Goal: Task Accomplishment & Management: Use online tool/utility

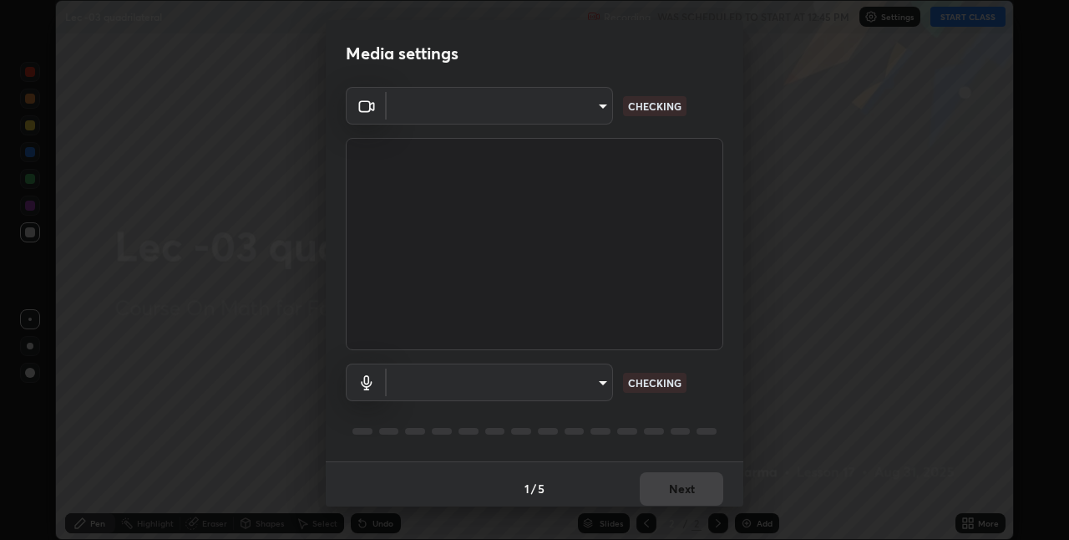
scroll to position [540, 1069]
type input "e3e6fd13ef799cde5c9b7fe6f458d6ed022969fe6ce261ce3c0e119950d75ad9"
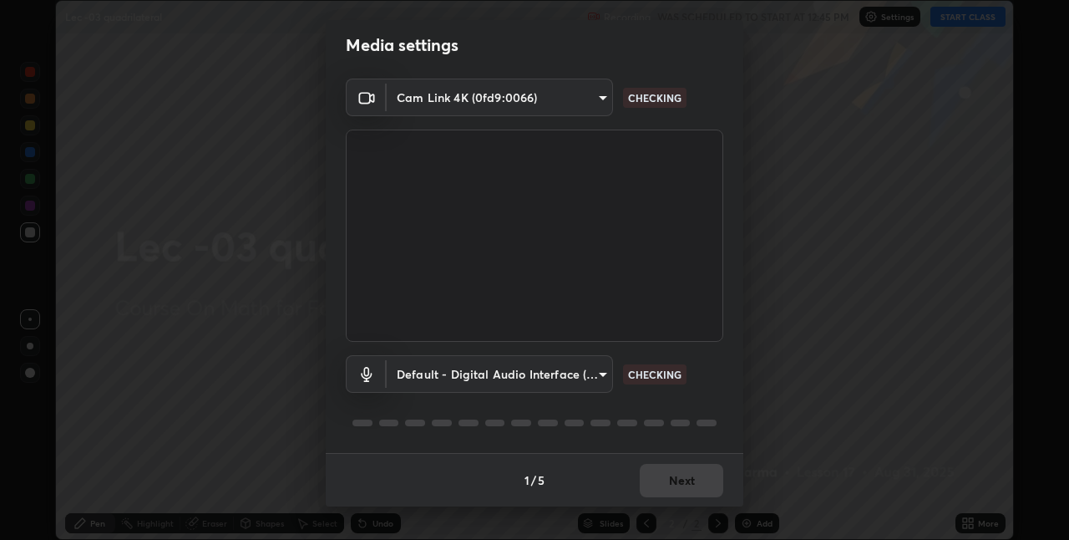
click at [590, 381] on body "Erase all Lec -03 quadrilateral Recording WAS SCHEDULED TO START AT 12:45 PM Se…" at bounding box center [534, 270] width 1069 height 540
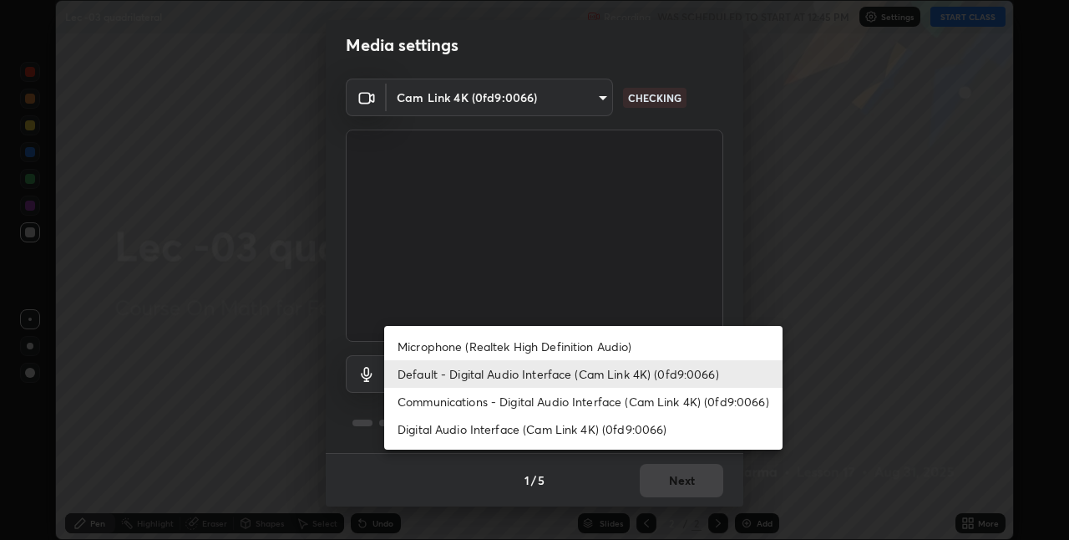
click at [636, 345] on li "Microphone (Realtek High Definition Audio)" at bounding box center [583, 346] width 398 height 28
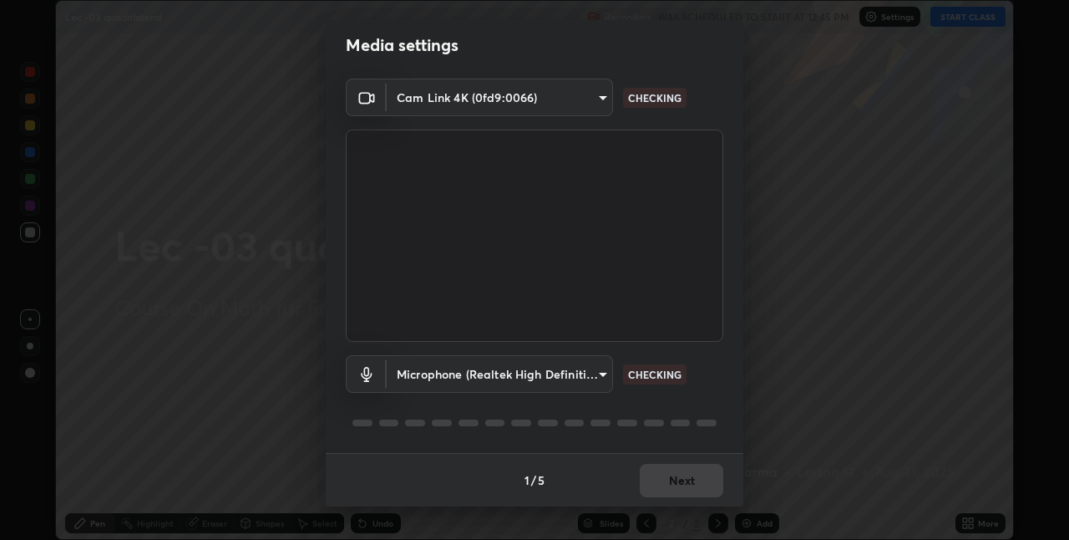
click at [595, 373] on body "Erase all Lec -03 quadrilateral Recording WAS SCHEDULED TO START AT 12:45 PM Se…" at bounding box center [534, 270] width 1069 height 540
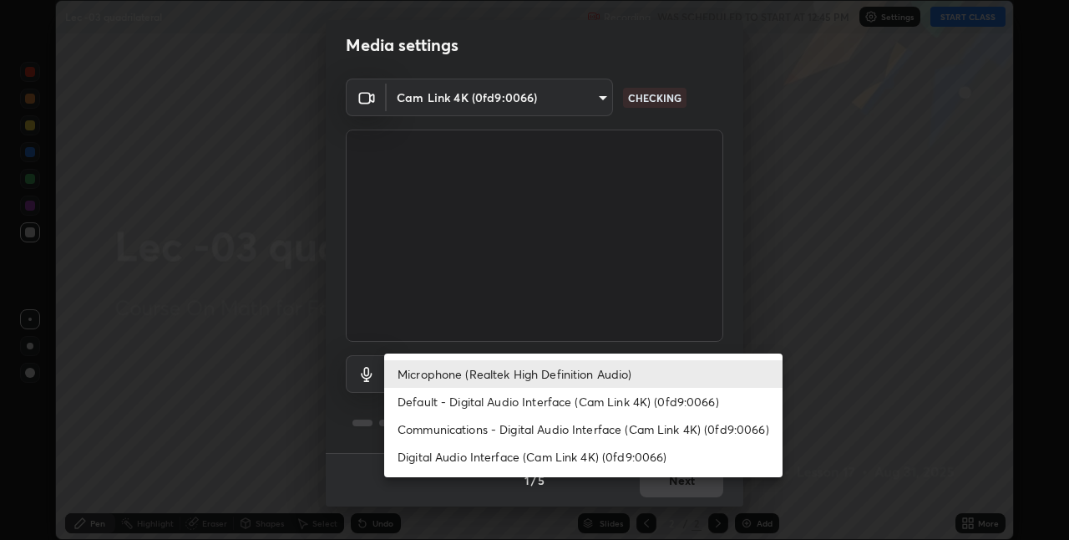
click at [621, 402] on li "Default - Digital Audio Interface (Cam Link 4K) (0fd9:0066)" at bounding box center [583, 402] width 398 height 28
type input "default"
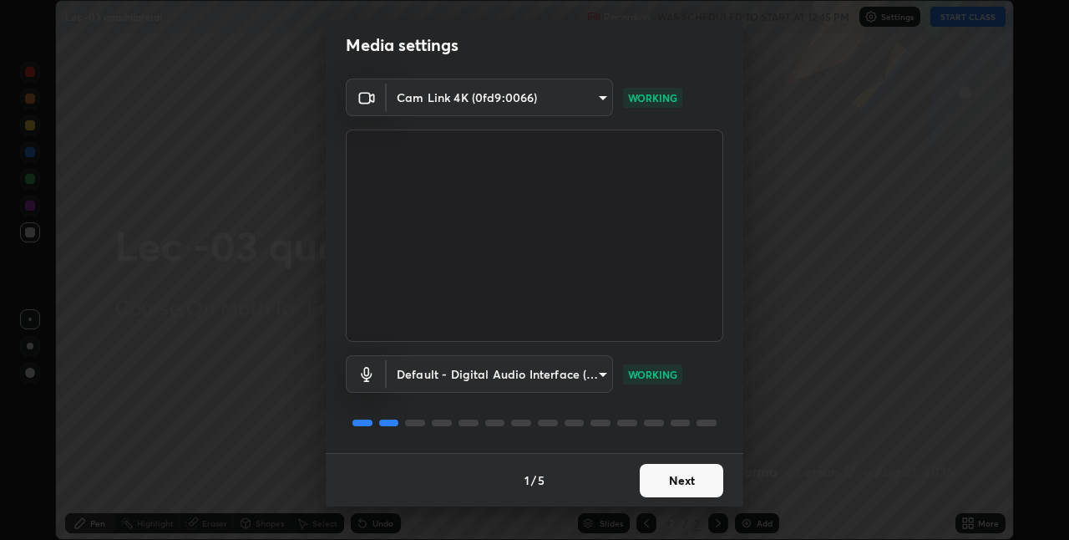
click at [687, 479] on button "Next" at bounding box center [682, 480] width 84 height 33
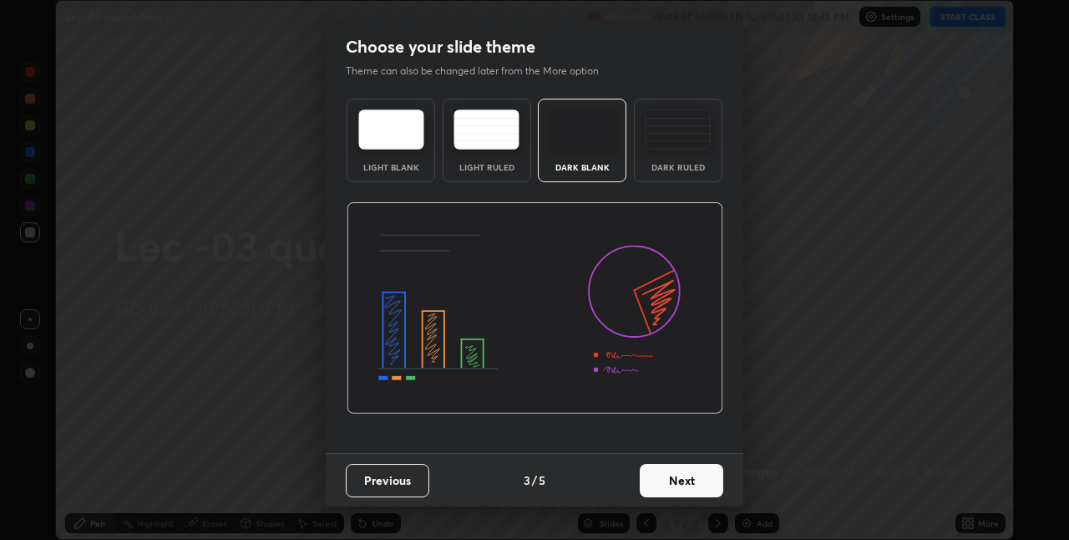
click at [696, 486] on button "Next" at bounding box center [682, 480] width 84 height 33
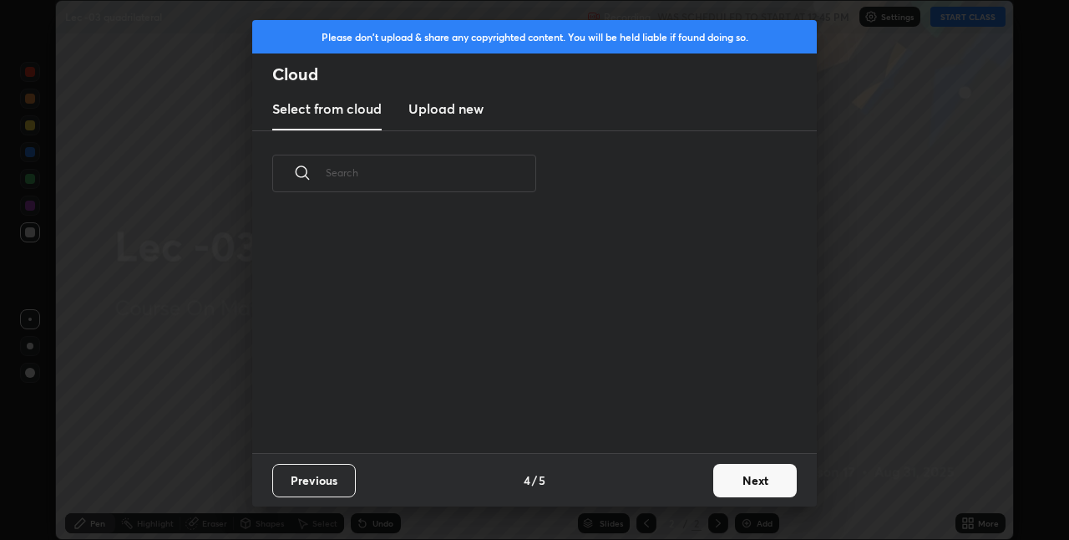
click at [700, 486] on div "Previous 4 / 5 Next" at bounding box center [534, 479] width 565 height 53
click at [713, 486] on button "Next" at bounding box center [755, 480] width 84 height 33
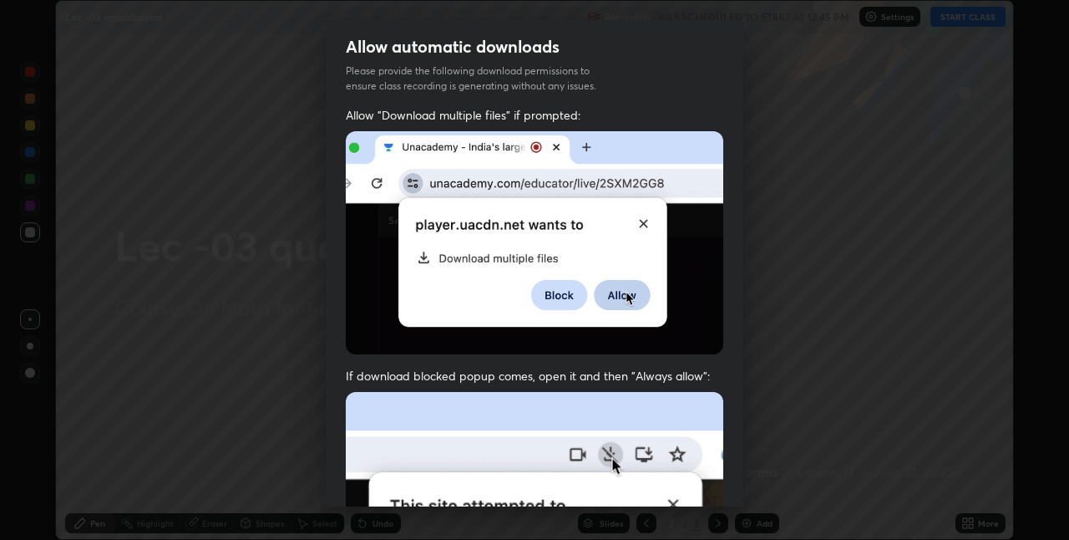
click at [722, 488] on div "Allow "Download multiple files" if prompted: If download blocked popup comes, o…" at bounding box center [535, 458] width 418 height 703
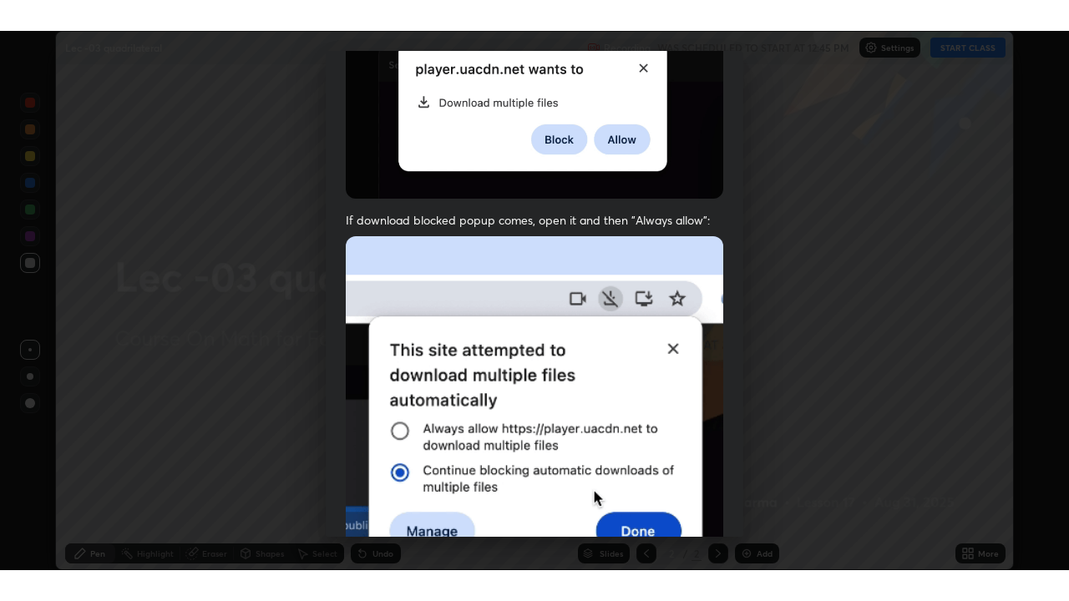
scroll to position [349, 0]
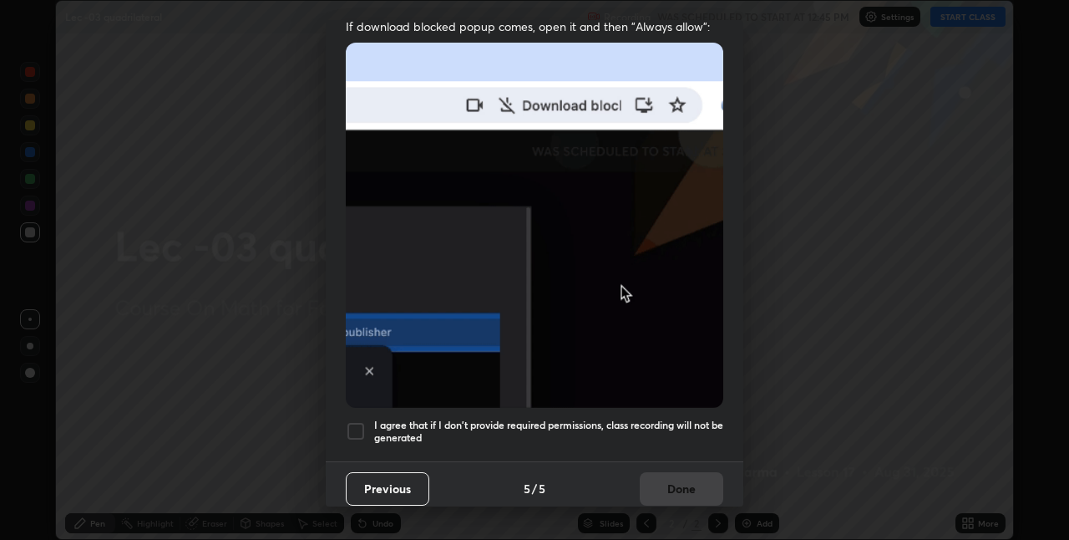
click at [363, 424] on div at bounding box center [356, 431] width 20 height 20
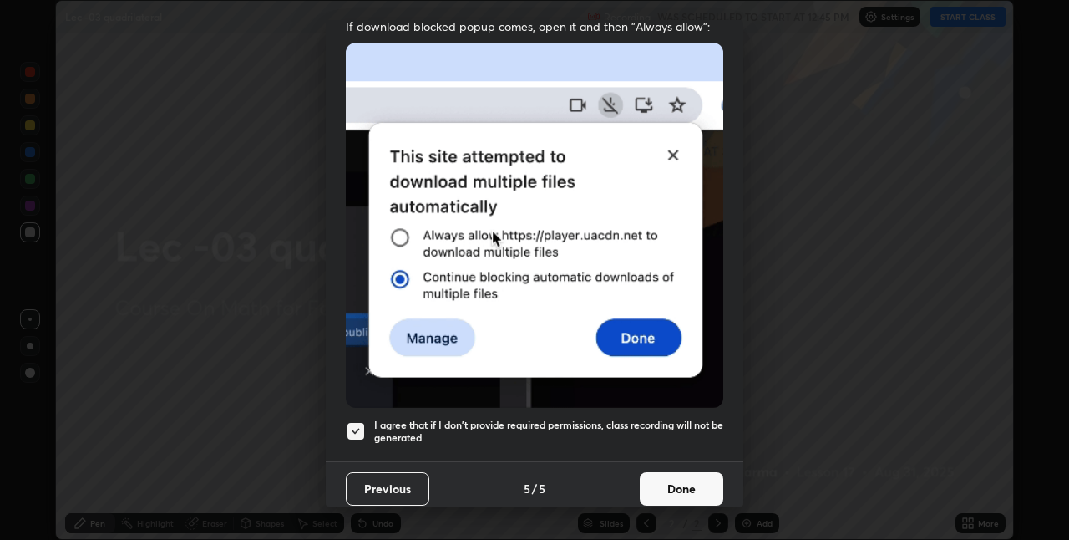
click at [980, 530] on div "Allow automatic downloads Please provide the following download permissions to …" at bounding box center [534, 270] width 1069 height 540
click at [687, 472] on button "Done" at bounding box center [682, 488] width 84 height 33
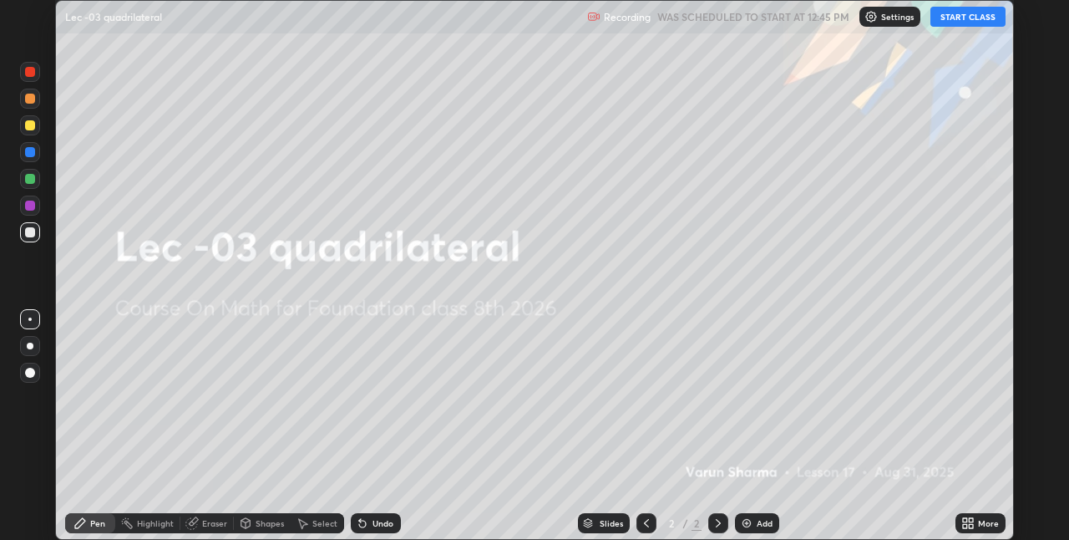
click at [972, 524] on icon at bounding box center [971, 526] width 4 height 4
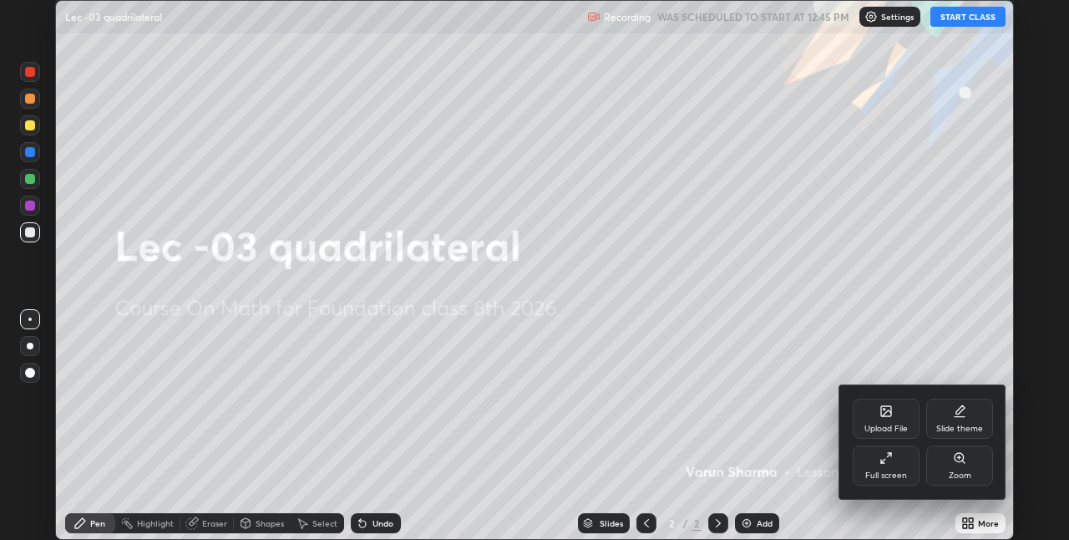
click at [884, 462] on icon at bounding box center [885, 457] width 13 height 13
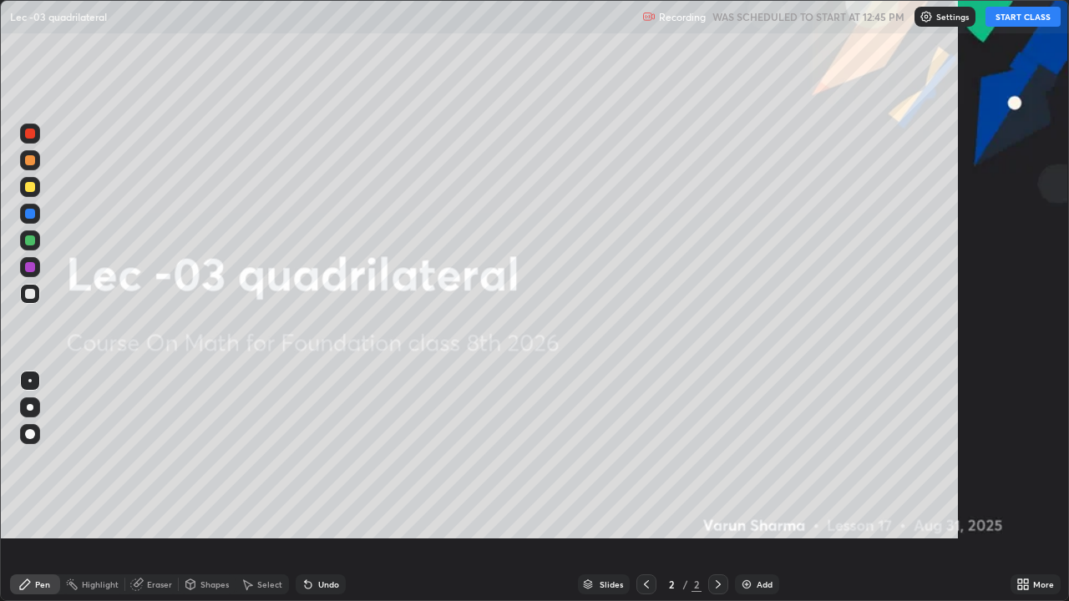
scroll to position [601, 1069]
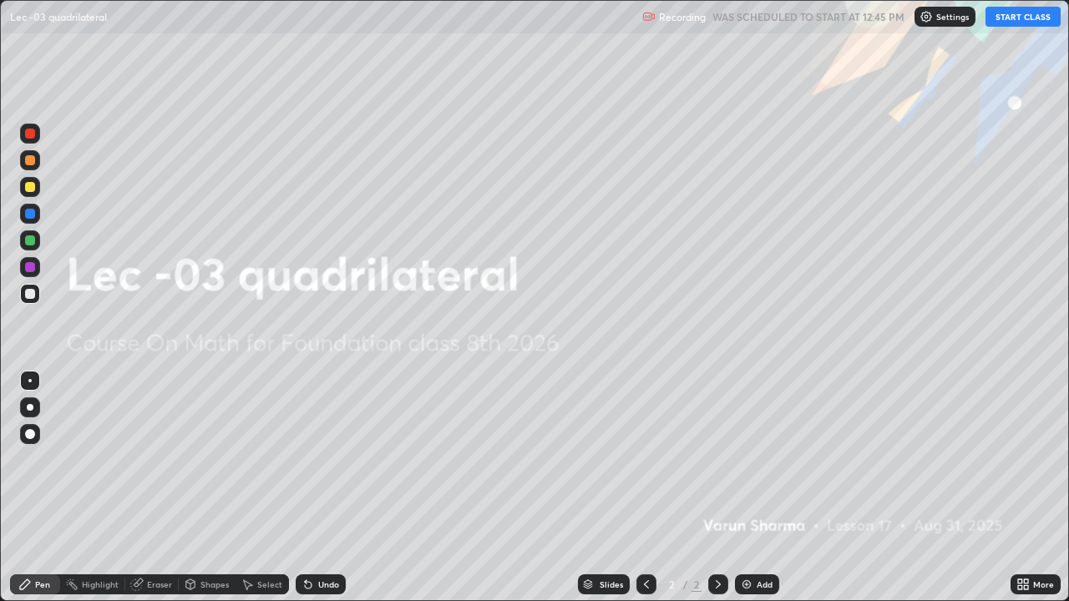
click at [1022, 17] on button "START CLASS" at bounding box center [1023, 17] width 75 height 20
click at [766, 539] on div "Add" at bounding box center [757, 585] width 44 height 20
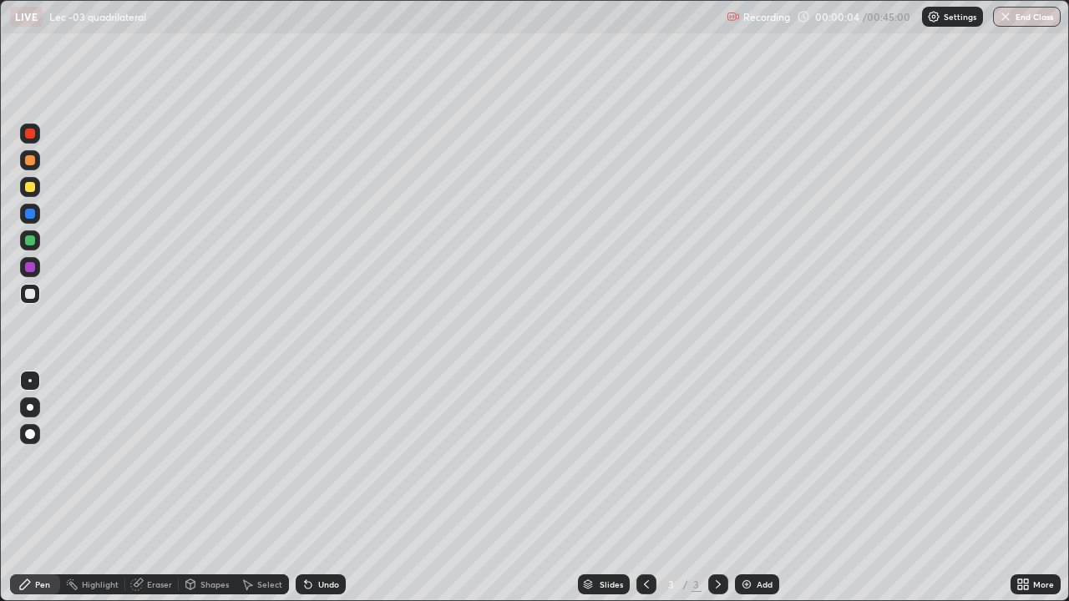
click at [219, 539] on div "Shapes" at bounding box center [214, 584] width 28 height 8
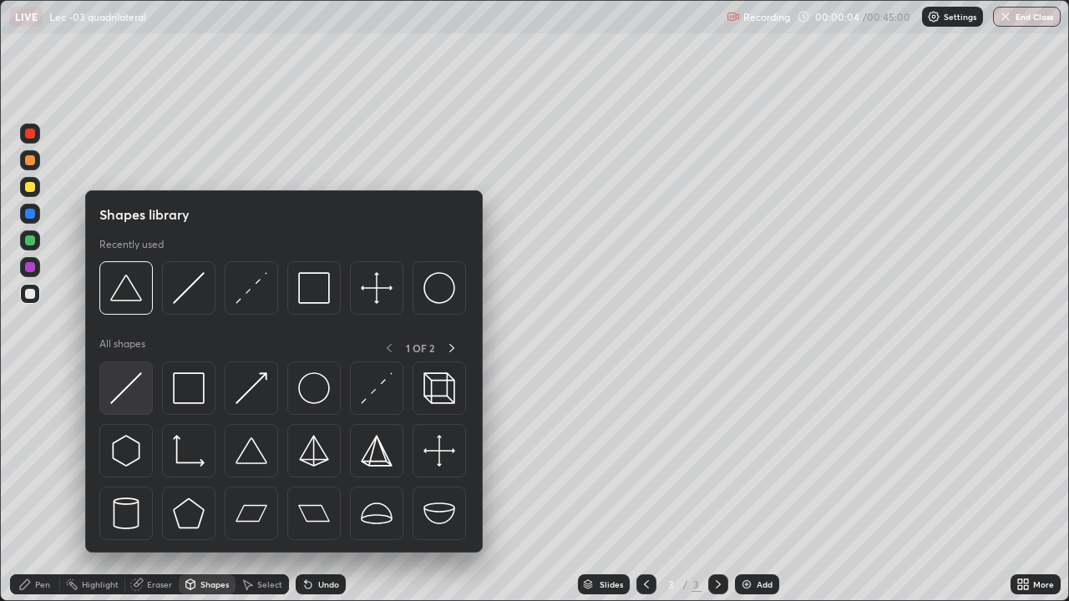
click at [147, 398] on div at bounding box center [125, 388] width 53 height 53
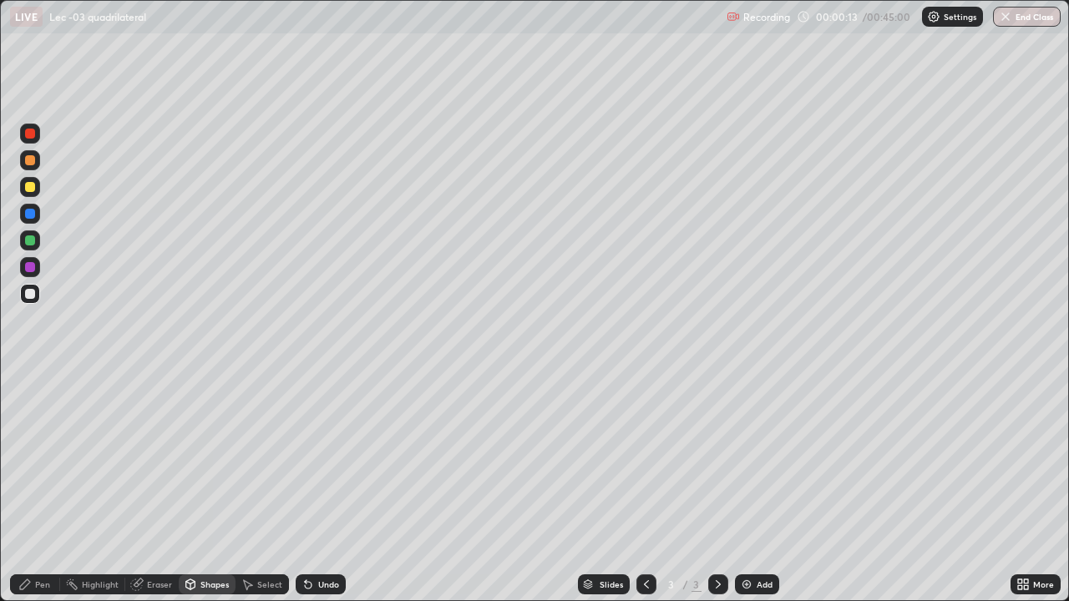
click at [42, 539] on div "Pen" at bounding box center [42, 584] width 15 height 8
click at [159, 539] on div "Eraser" at bounding box center [159, 584] width 25 height 8
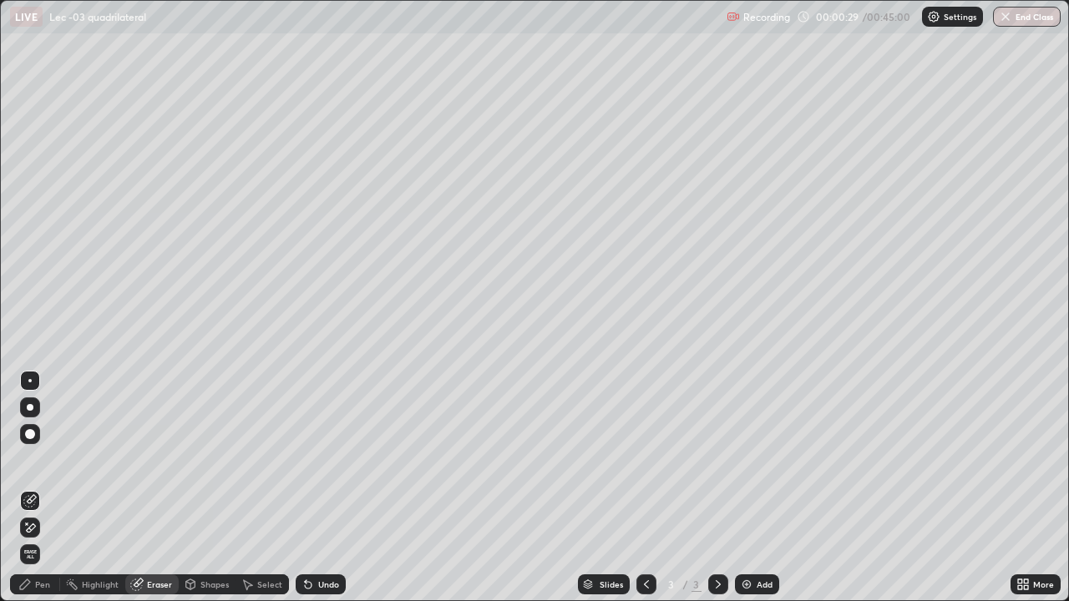
click at [162, 539] on div "Eraser" at bounding box center [159, 584] width 25 height 8
click at [215, 539] on div "Shapes" at bounding box center [207, 585] width 57 height 20
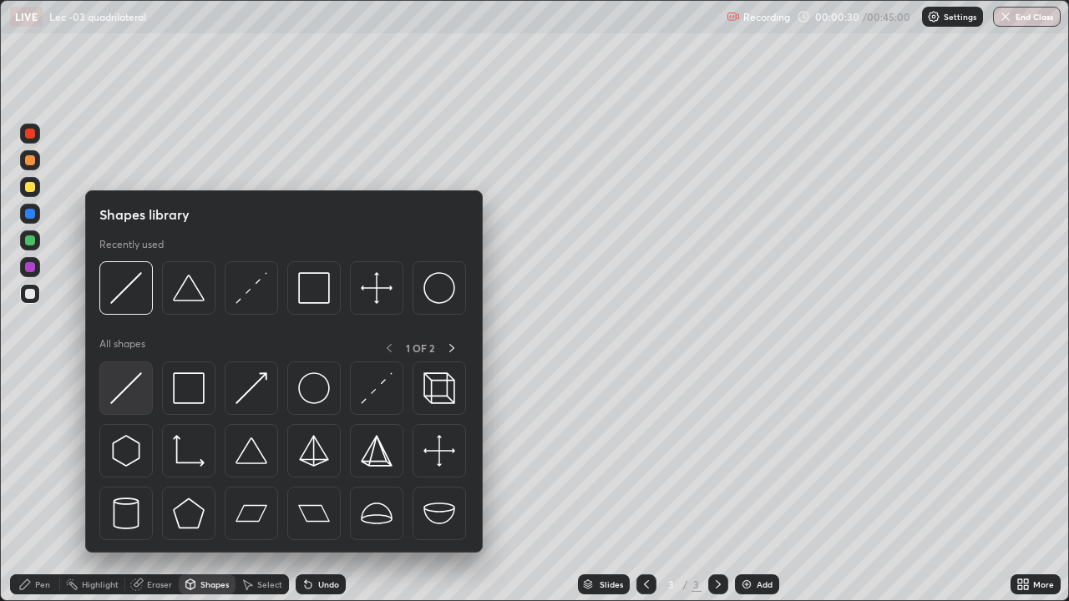
click at [139, 411] on div at bounding box center [125, 388] width 53 height 53
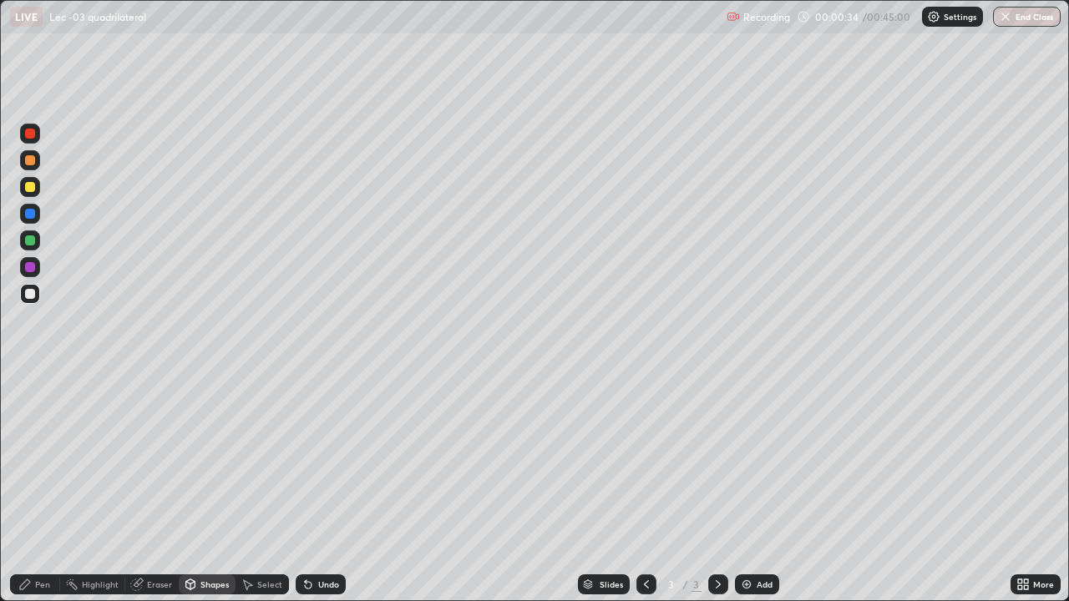
click at [41, 539] on div "Pen" at bounding box center [42, 584] width 15 height 8
click at [341, 539] on div "Undo" at bounding box center [321, 585] width 50 height 20
click at [327, 539] on div "Undo" at bounding box center [328, 584] width 21 height 8
click at [324, 539] on div "Undo" at bounding box center [328, 584] width 21 height 8
click at [325, 539] on div "Undo" at bounding box center [328, 584] width 21 height 8
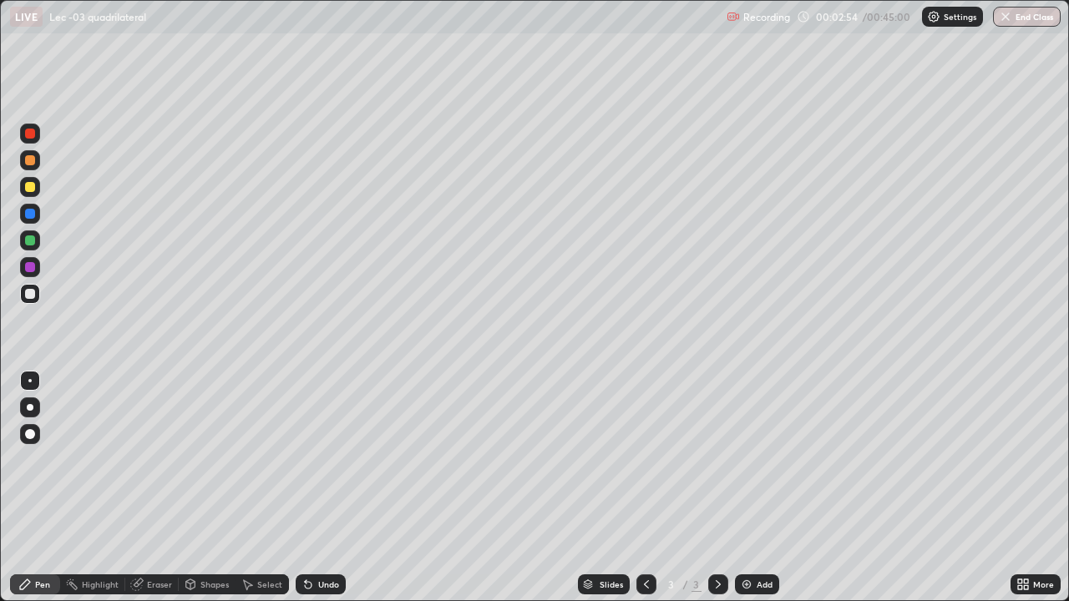
click at [325, 539] on div "Undo" at bounding box center [328, 584] width 21 height 8
click at [323, 539] on div "Undo" at bounding box center [328, 584] width 21 height 8
click at [757, 539] on div "Add" at bounding box center [765, 584] width 16 height 8
click at [318, 539] on div "Undo" at bounding box center [328, 584] width 21 height 8
click at [145, 539] on div "Eraser" at bounding box center [151, 585] width 53 height 20
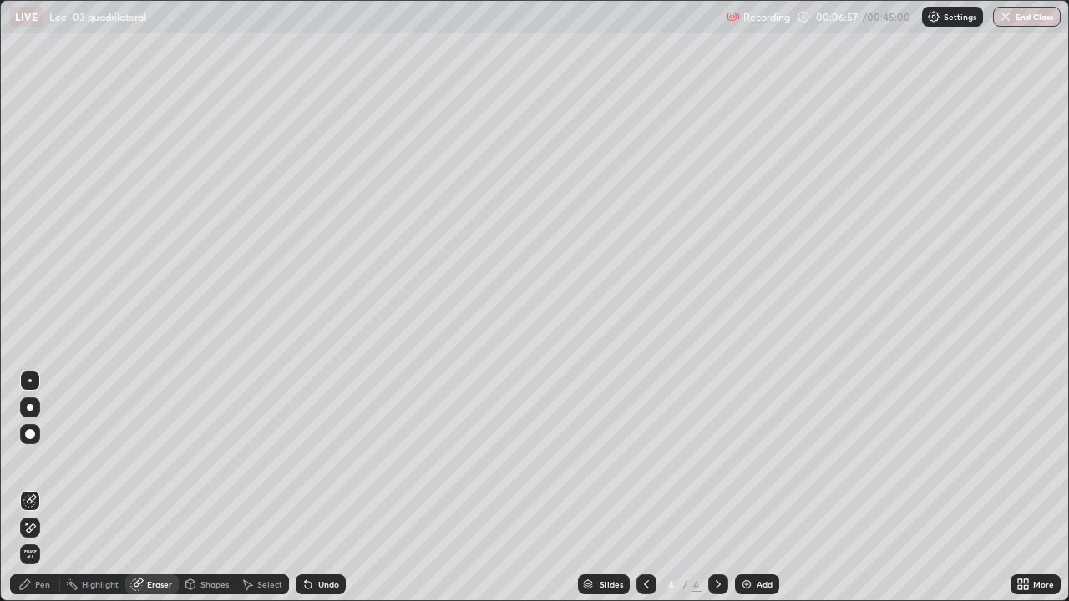
click at [31, 539] on div "Pen" at bounding box center [35, 585] width 50 height 20
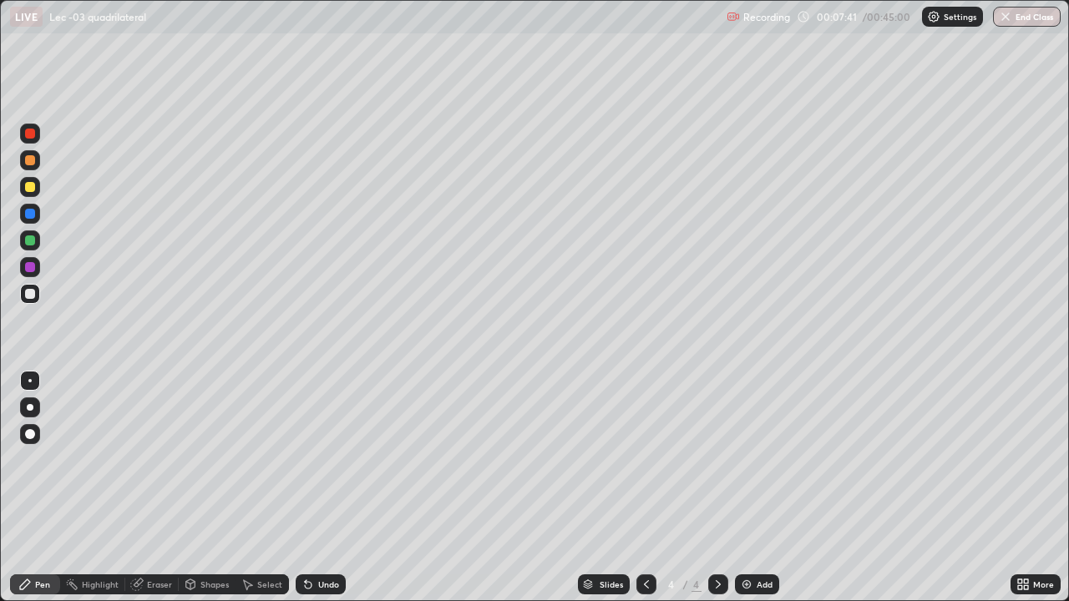
click at [332, 539] on div "Undo" at bounding box center [321, 585] width 50 height 20
click at [38, 189] on div at bounding box center [30, 187] width 20 height 20
click at [759, 539] on div "Add" at bounding box center [765, 584] width 16 height 8
click at [171, 539] on div "Eraser" at bounding box center [151, 585] width 53 height 20
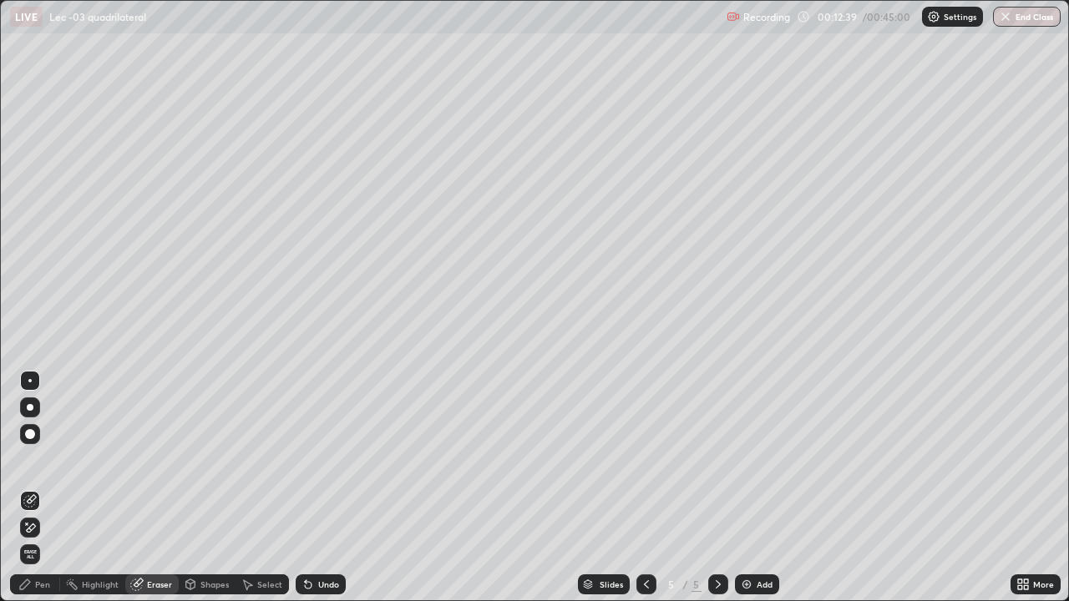
click at [46, 539] on div "Pen" at bounding box center [35, 585] width 50 height 20
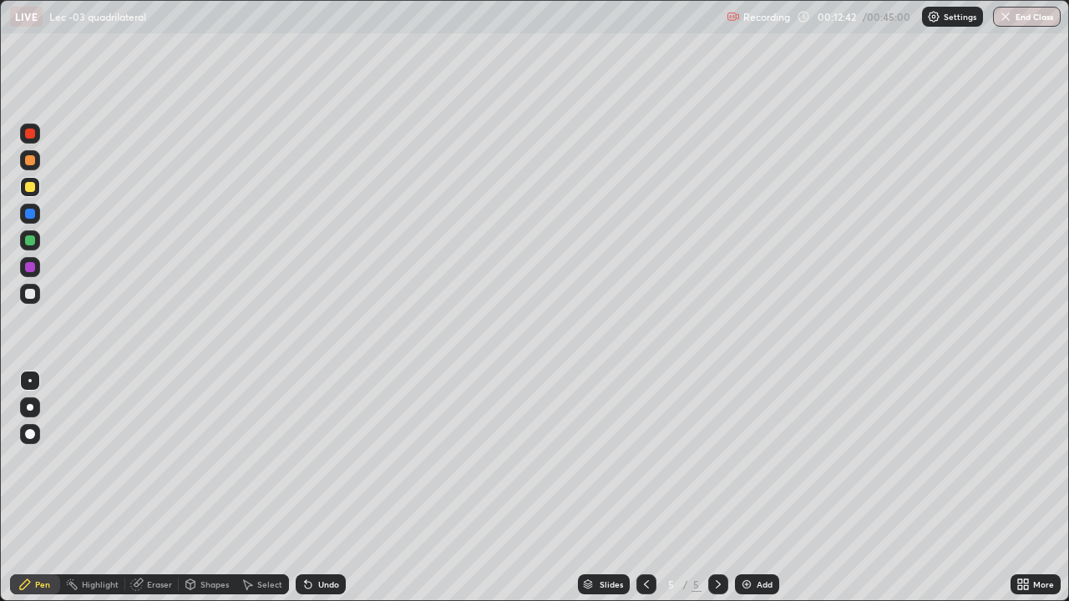
click at [322, 539] on div "Undo" at bounding box center [328, 584] width 21 height 8
click at [159, 539] on div "Eraser" at bounding box center [159, 584] width 25 height 8
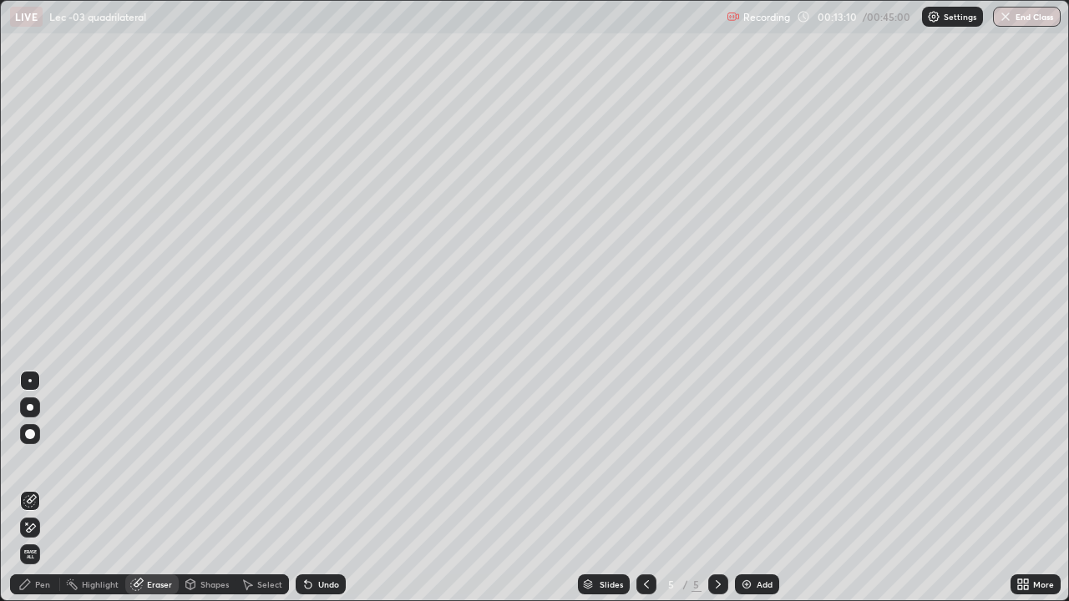
click at [42, 539] on div "Pen" at bounding box center [35, 585] width 50 height 20
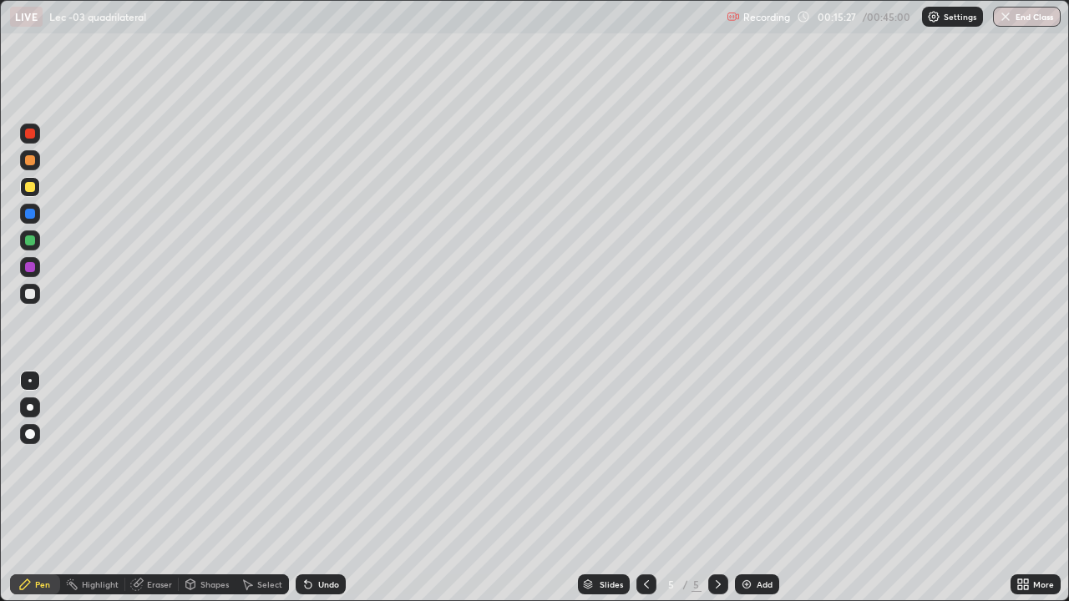
click at [158, 539] on div "Eraser" at bounding box center [159, 584] width 25 height 8
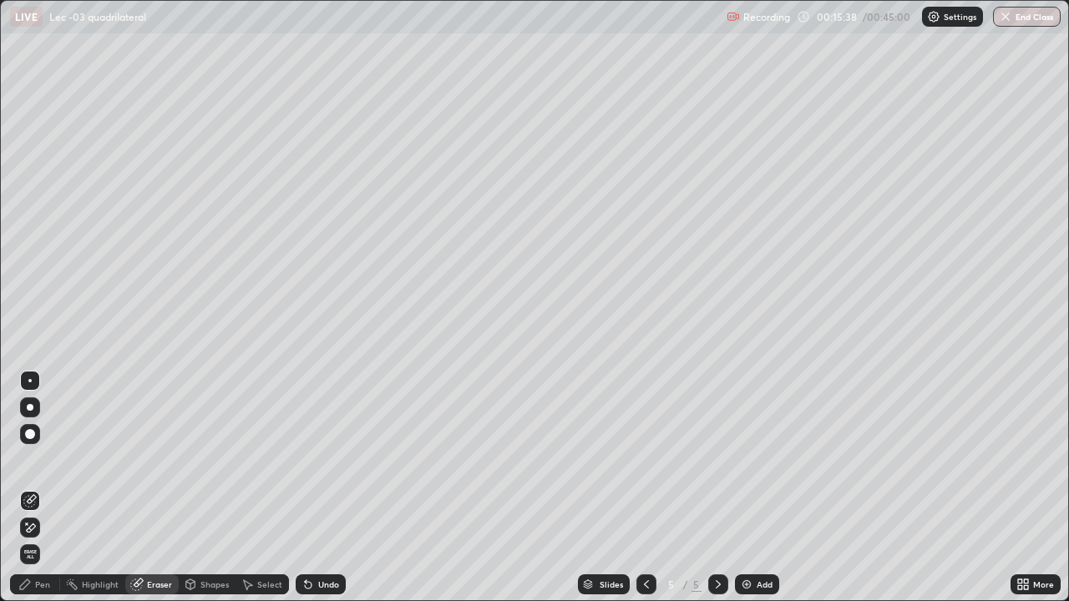
click at [50, 539] on div "Pen" at bounding box center [35, 585] width 50 height 20
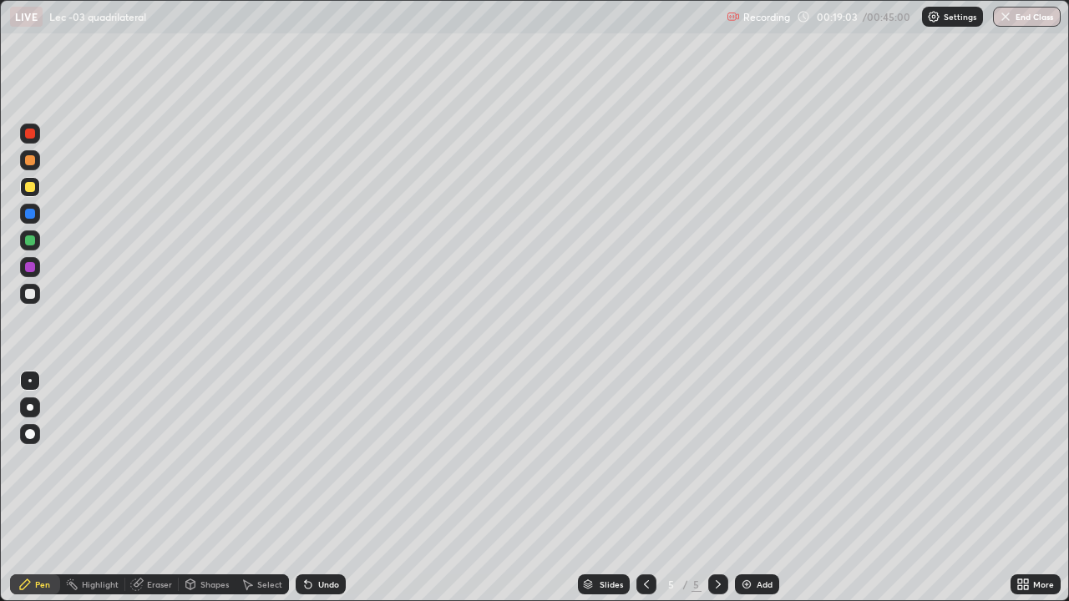
click at [757, 539] on div "Add" at bounding box center [765, 584] width 16 height 8
click at [316, 539] on div "Undo" at bounding box center [321, 585] width 50 height 20
click at [764, 539] on div "Add" at bounding box center [757, 585] width 44 height 20
click at [742, 539] on div "Add" at bounding box center [757, 585] width 44 height 20
click at [769, 539] on div "Add" at bounding box center [765, 584] width 16 height 8
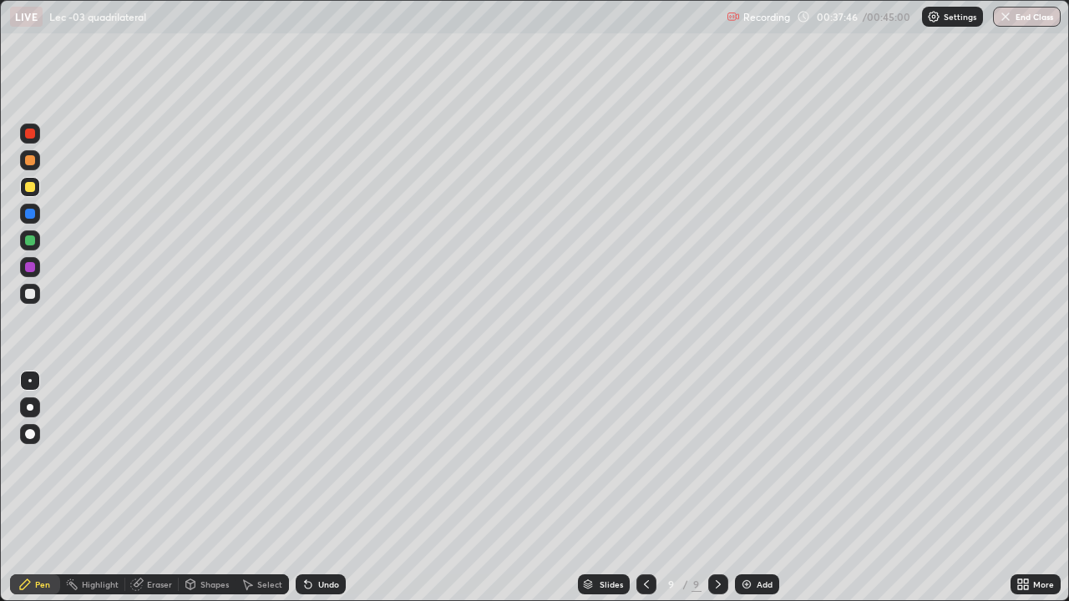
click at [768, 539] on div "Add" at bounding box center [765, 584] width 16 height 8
click at [318, 539] on div "Undo" at bounding box center [328, 584] width 21 height 8
click at [312, 539] on icon at bounding box center [308, 584] width 13 height 13
click at [311, 539] on icon at bounding box center [308, 584] width 13 height 13
click at [1015, 23] on button "End Class" at bounding box center [1028, 17] width 66 height 20
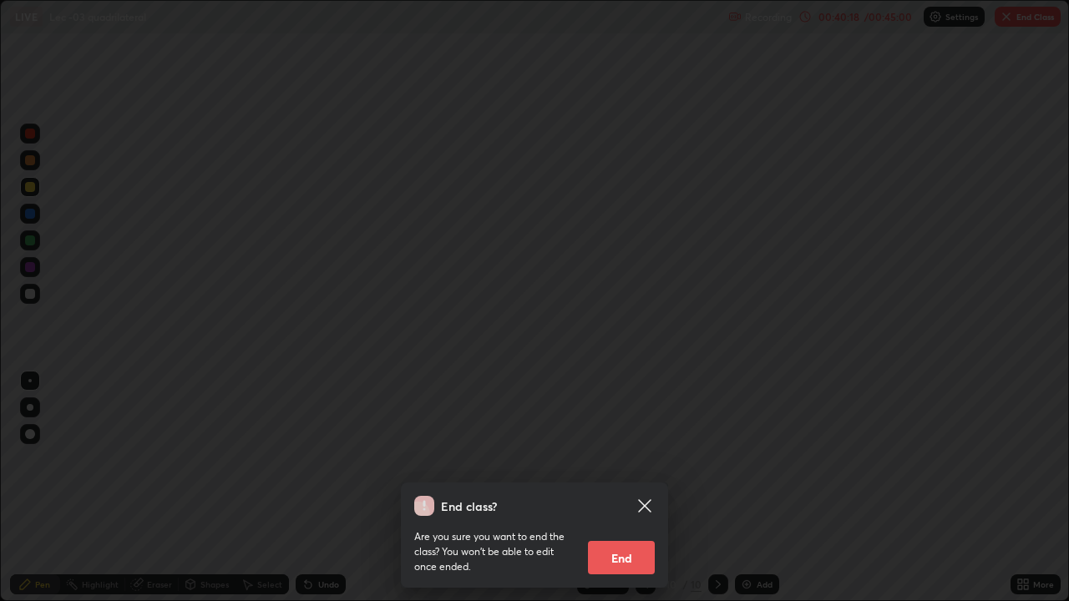
click at [635, 539] on button "End" at bounding box center [621, 557] width 67 height 33
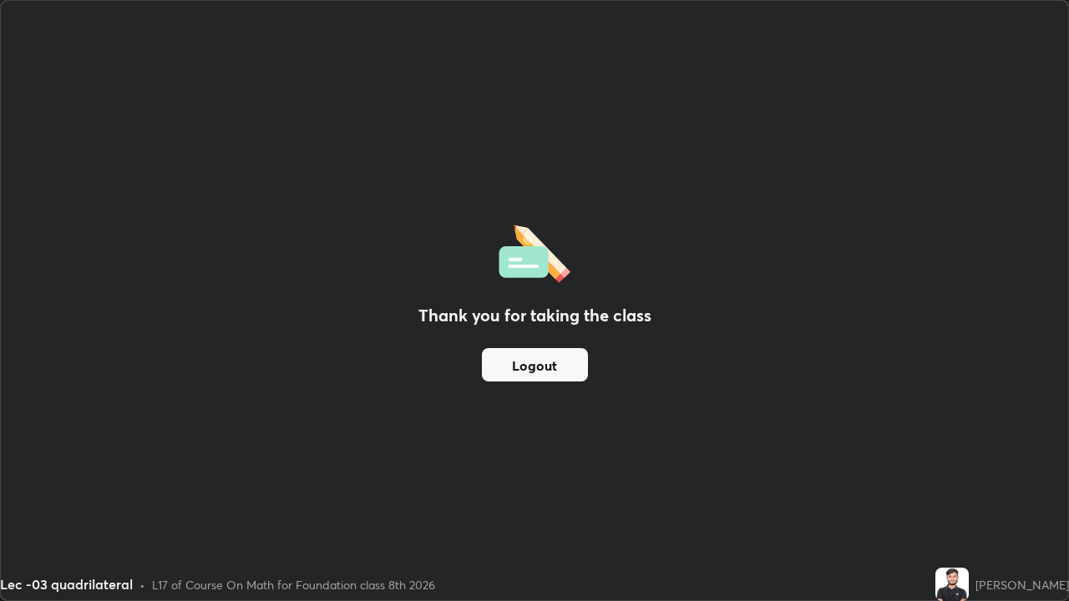
click at [559, 366] on button "Logout" at bounding box center [535, 364] width 106 height 33
